Goal: Check status

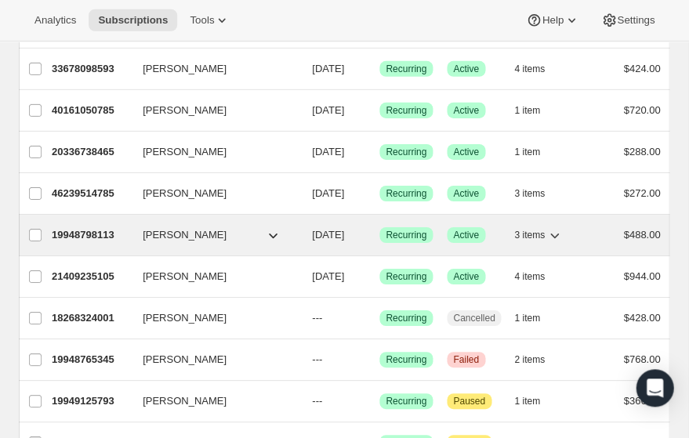
scroll to position [711, 0]
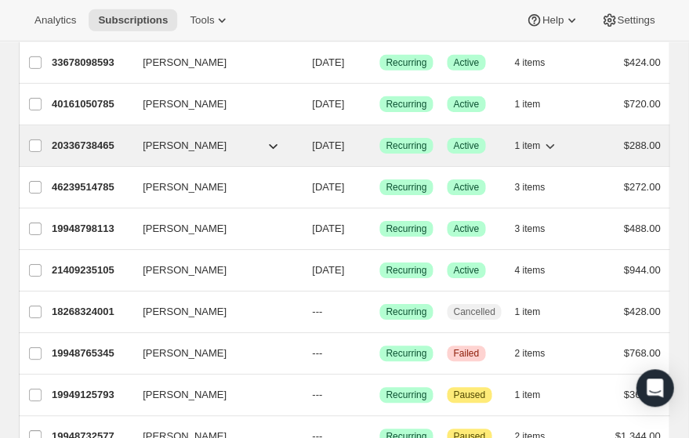
click at [104, 154] on p "20336738465" at bounding box center [91, 146] width 78 height 16
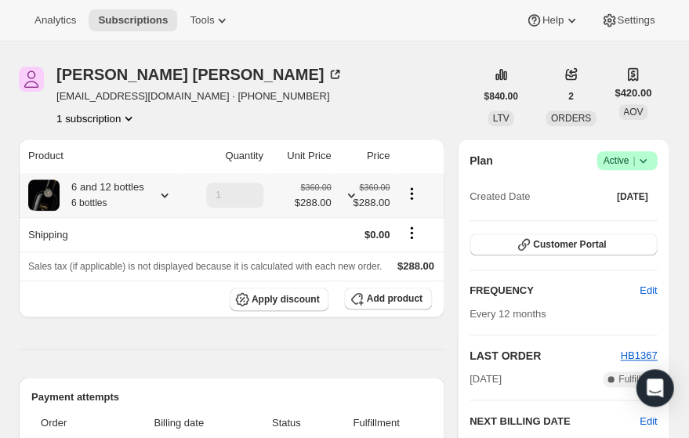
scroll to position [44, 0]
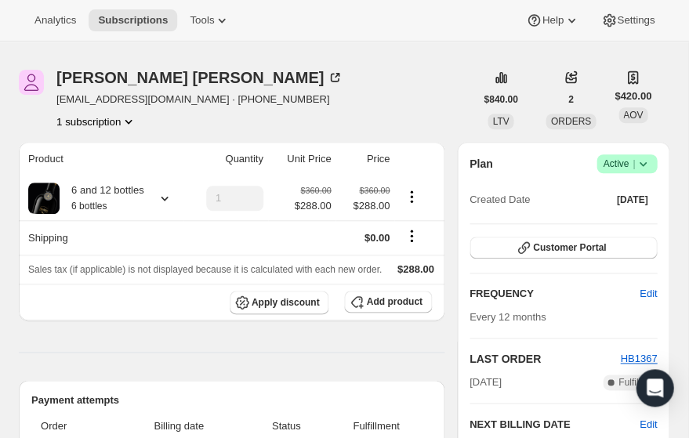
click at [91, 129] on button "1 subscription" at bounding box center [96, 122] width 80 height 16
click at [85, 163] on span "20336738465 Info Current" at bounding box center [88, 168] width 109 height 12
click at [317, 124] on div "[PERSON_NAME] [EMAIL_ADDRESS][DOMAIN_NAME] · [PHONE_NUMBER] 1 subscription" at bounding box center [246, 100] width 455 height 60
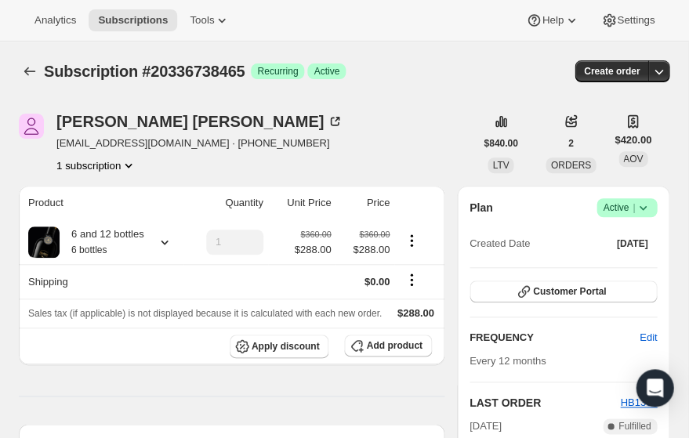
scroll to position [0, 0]
